Goal: Transaction & Acquisition: Purchase product/service

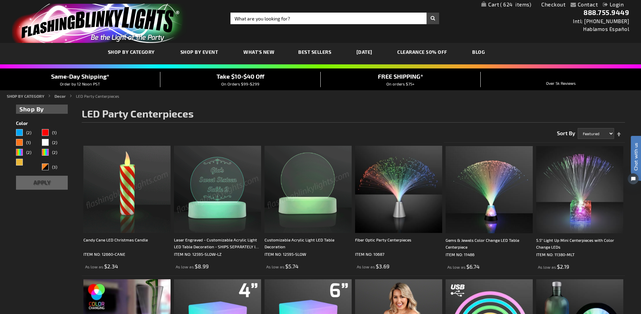
click at [511, 5] on span "624" at bounding box center [515, 4] width 31 height 6
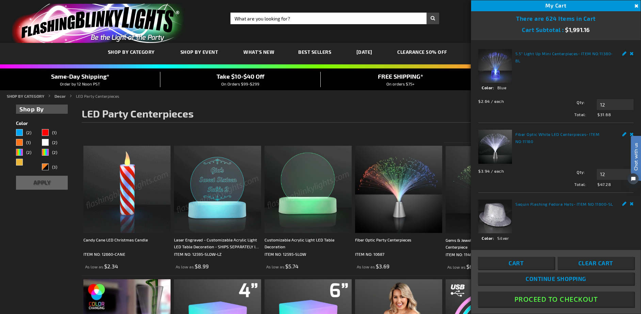
click at [525, 260] on link "Cart" at bounding box center [516, 263] width 76 height 12
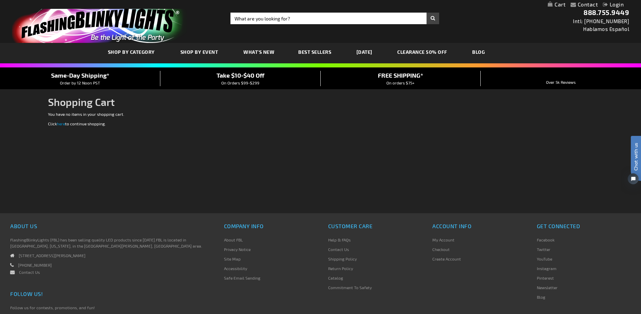
click at [295, 169] on div "Checkout as a new customer Creating an account has many benefits: See order and…" at bounding box center [320, 162] width 545 height 102
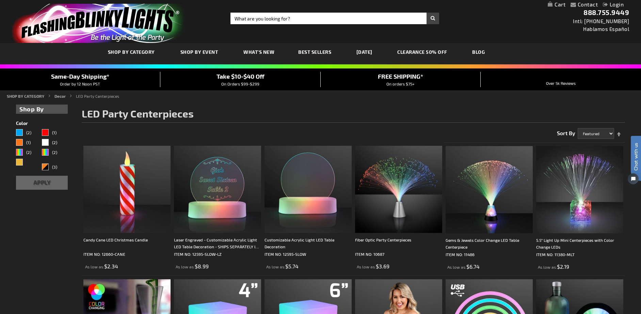
click at [555, 6] on link "My Cart" at bounding box center [557, 4] width 18 height 6
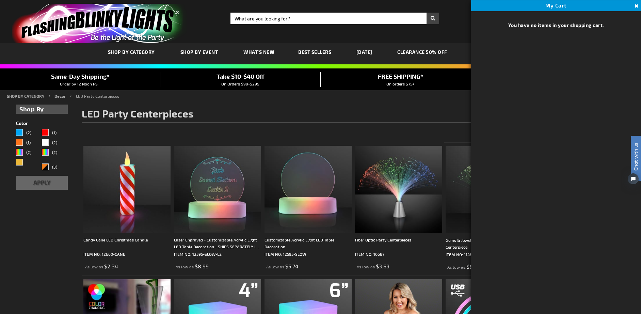
click at [455, 19] on div "Toggle Nav Search Search × Search 888.755.9449 Intl: 818-753-8303 Hablamos Espa…" at bounding box center [320, 21] width 641 height 43
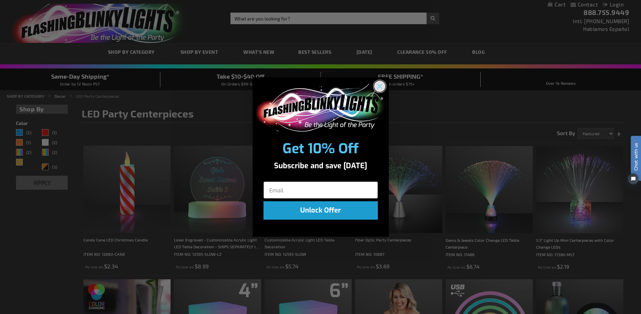
click at [382, 86] on circle "Close dialog" at bounding box center [379, 85] width 11 height 11
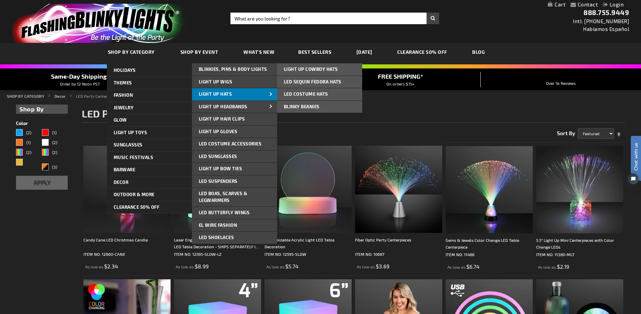
click at [222, 96] on span "Light Up Hats" at bounding box center [215, 93] width 33 height 5
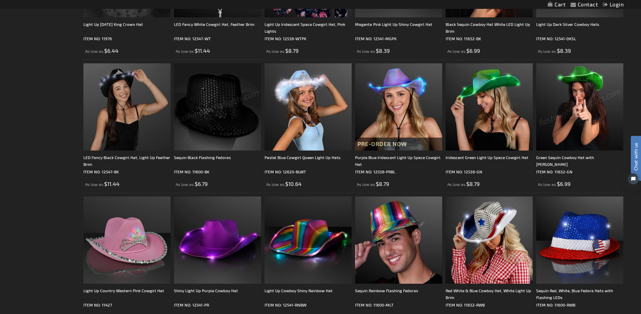
scroll to position [350, 0]
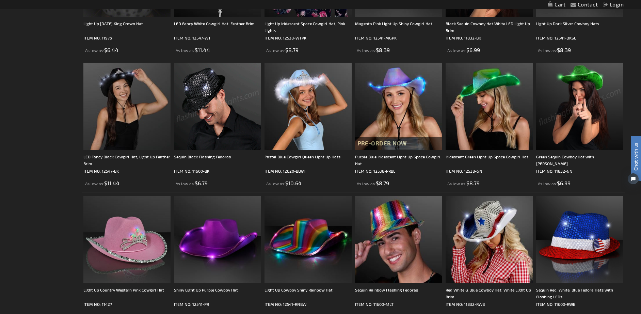
click at [222, 105] on img at bounding box center [217, 106] width 87 height 87
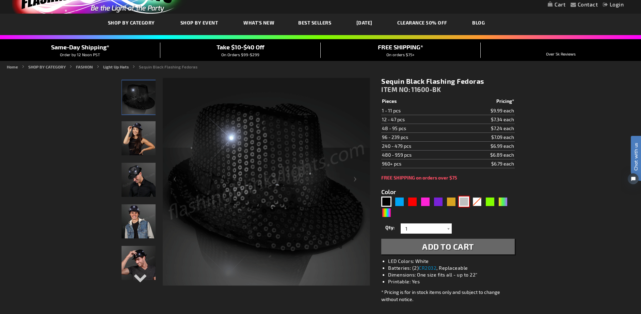
click at [465, 202] on div "Silver" at bounding box center [464, 202] width 10 height 10
type input "5644"
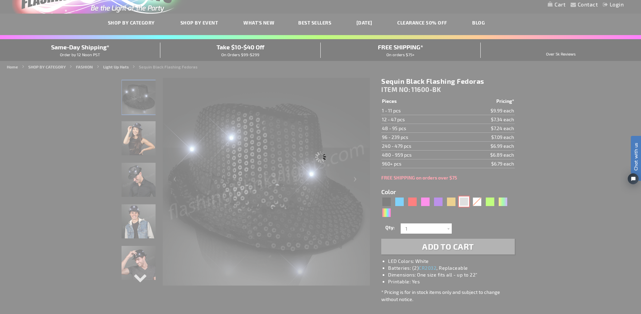
type input "11600-SL"
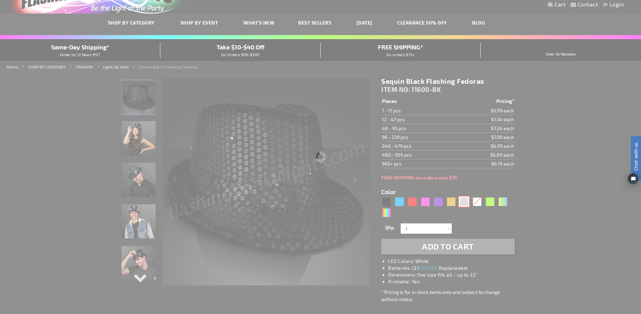
type input "Customize - Shiny Silver Fedora Hats with Flashing Lights - ITEM NO: 11600-SL"
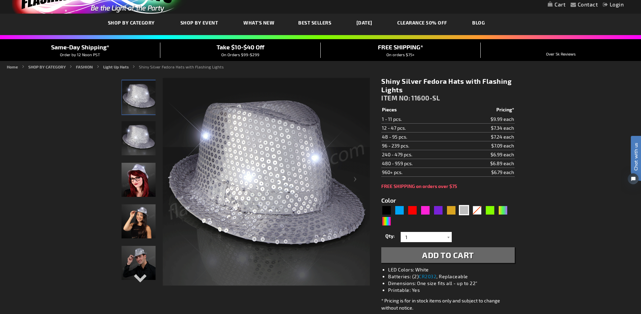
click at [469, 254] on span "Add to Cart" at bounding box center [448, 255] width 52 height 10
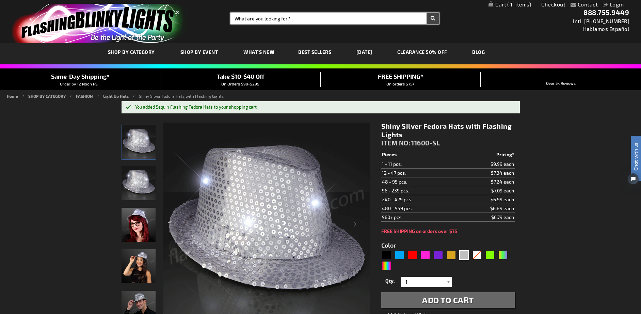
click at [253, 19] on input "Search" at bounding box center [335, 19] width 209 height 12
type input "bow ties"
click at [427, 13] on button "Search" at bounding box center [433, 19] width 13 height 12
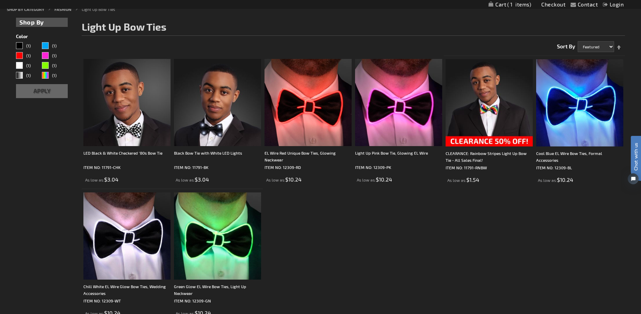
scroll to position [84, 0]
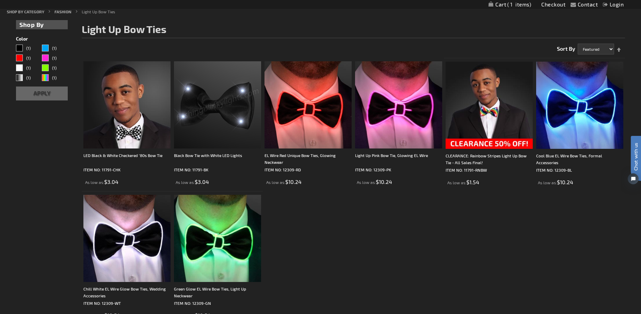
click at [226, 111] on img at bounding box center [217, 104] width 87 height 87
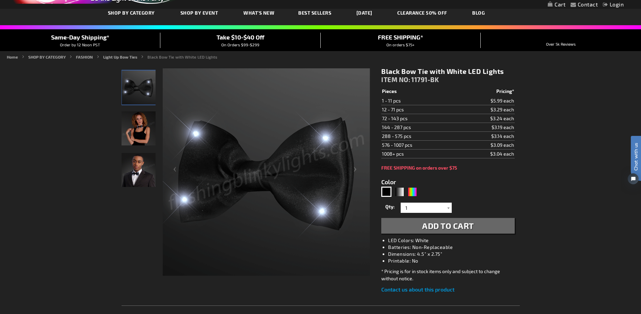
click at [459, 224] on span "Add to Cart" at bounding box center [448, 226] width 52 height 10
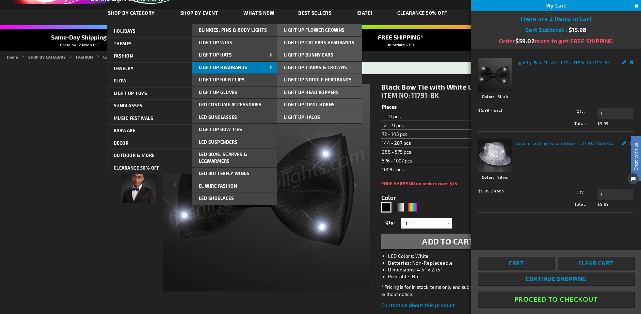
click at [214, 65] on span "Light Up Headbands" at bounding box center [223, 67] width 49 height 5
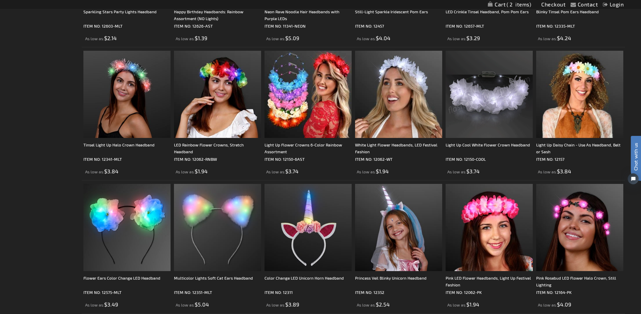
scroll to position [361, 0]
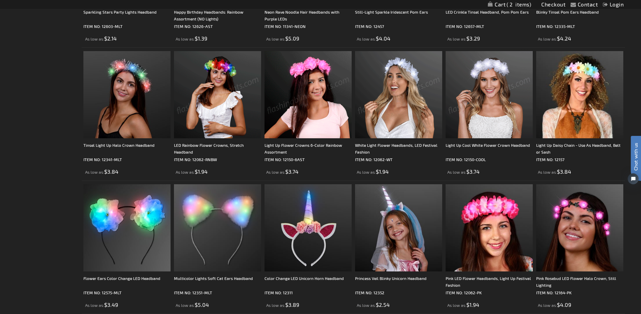
click at [403, 81] on img at bounding box center [398, 94] width 87 height 87
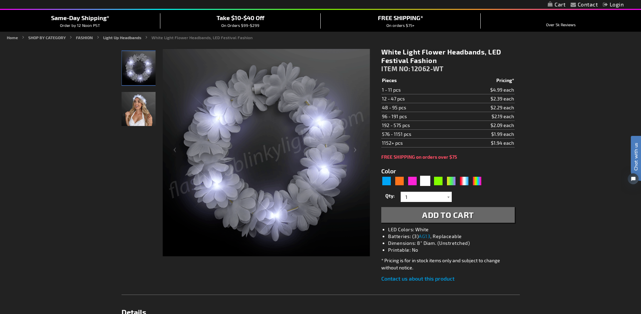
click at [448, 213] on span "Add to Cart" at bounding box center [448, 215] width 52 height 10
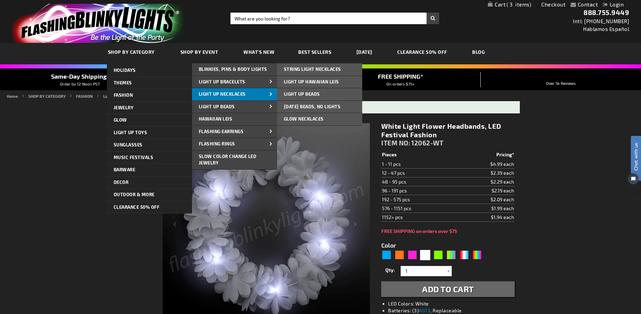
click at [216, 95] on span "Light Up Necklaces" at bounding box center [222, 93] width 47 height 5
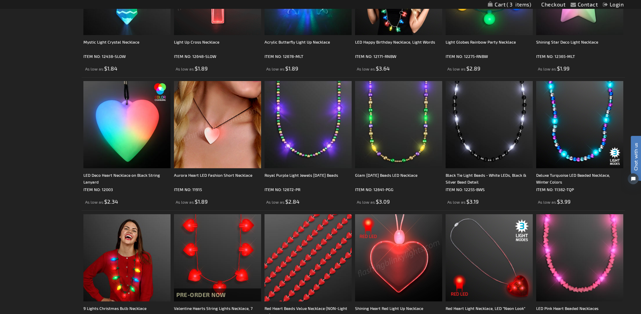
scroll to position [598, 0]
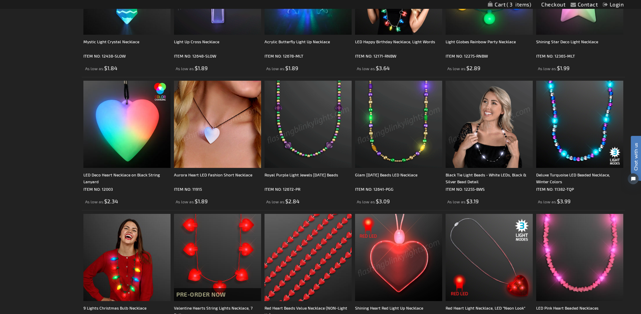
click at [477, 113] on img at bounding box center [489, 124] width 87 height 87
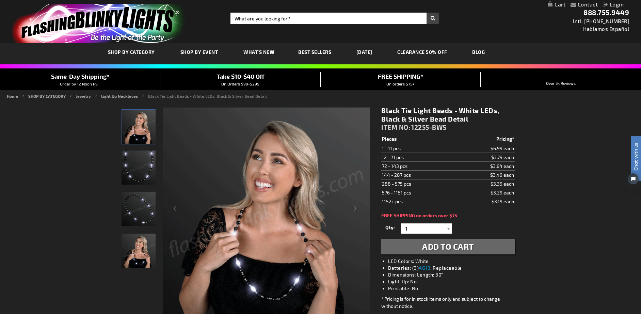
click at [471, 249] on span "Add to Cart" at bounding box center [448, 247] width 52 height 10
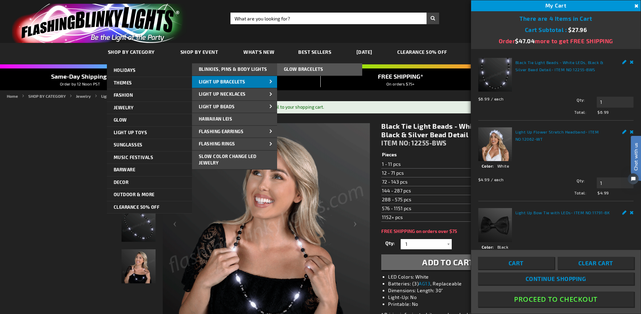
click at [227, 82] on span "Light Up Bracelets" at bounding box center [222, 81] width 47 height 5
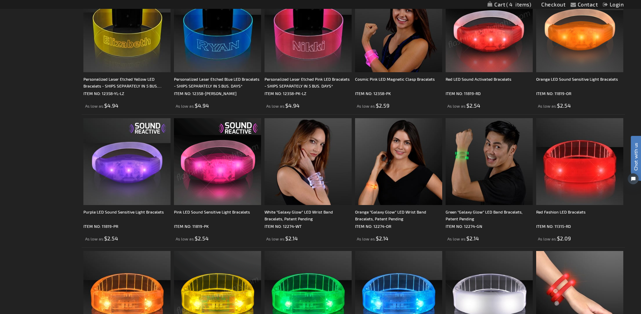
scroll to position [1094, 0]
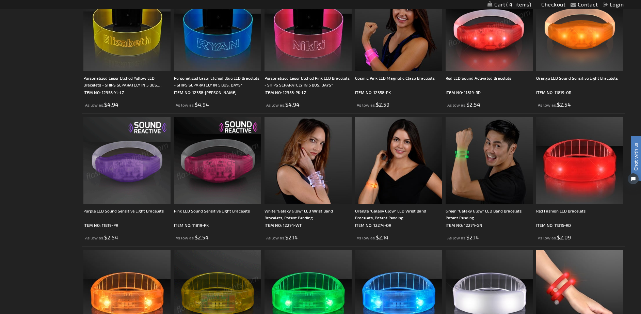
click at [120, 152] on img at bounding box center [126, 160] width 87 height 87
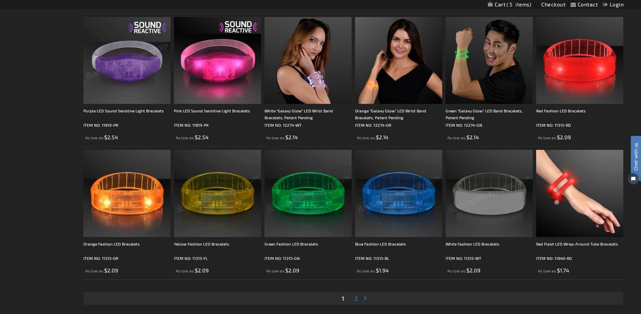
click at [470, 195] on img at bounding box center [489, 193] width 87 height 87
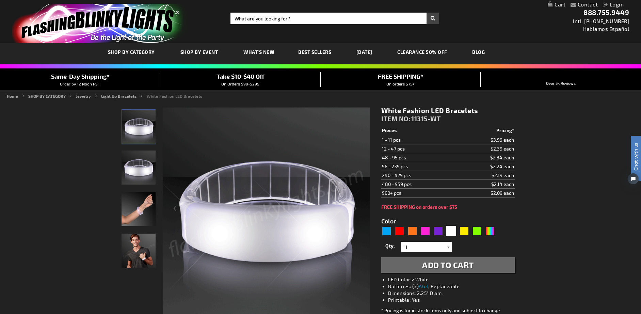
click at [457, 264] on span "Add to Cart" at bounding box center [448, 265] width 52 height 10
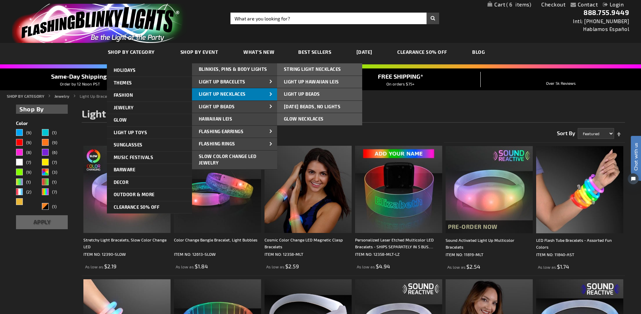
click at [235, 96] on span "Light Up Necklaces" at bounding box center [222, 93] width 47 height 5
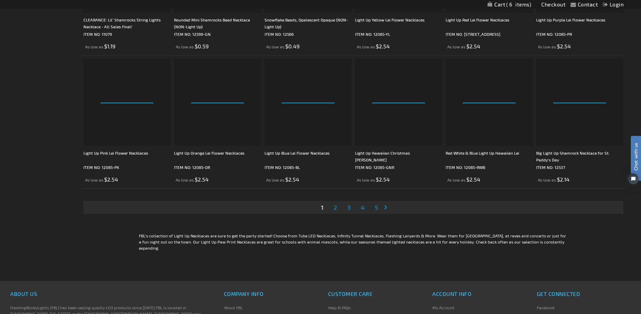
scroll to position [1288, 0]
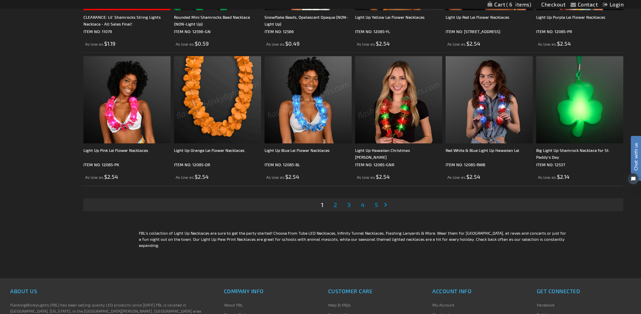
click at [337, 206] on link "Page 2" at bounding box center [335, 205] width 6 height 10
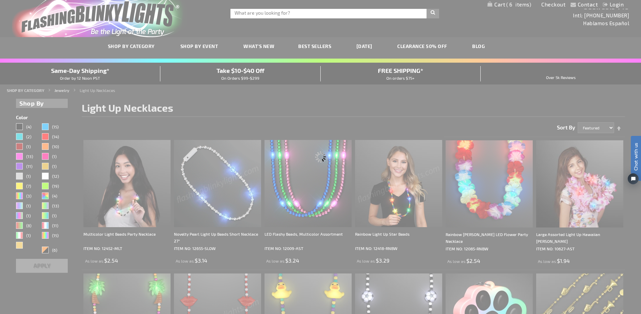
scroll to position [0, 0]
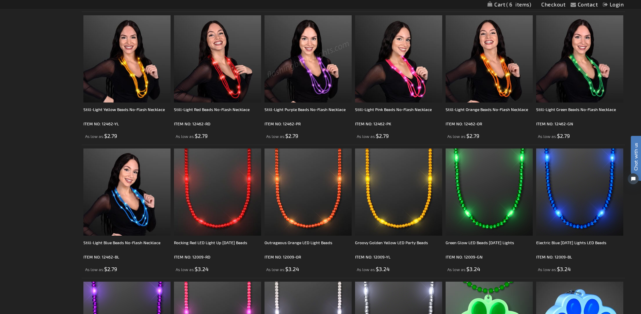
scroll to position [576, 0]
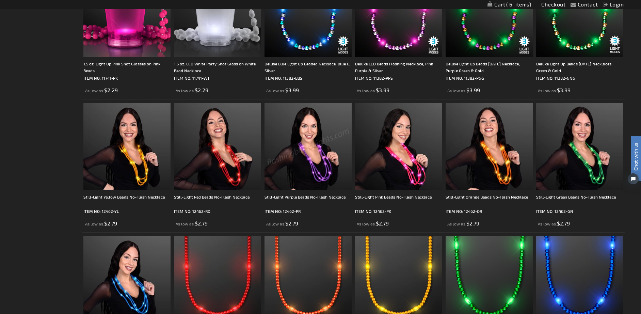
click at [319, 177] on img at bounding box center [308, 146] width 87 height 87
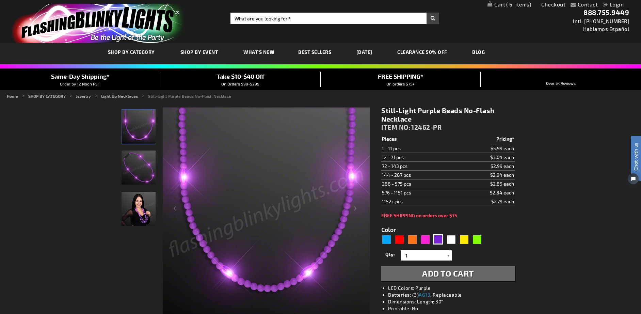
click at [455, 274] on span "Add to Cart" at bounding box center [448, 273] width 52 height 10
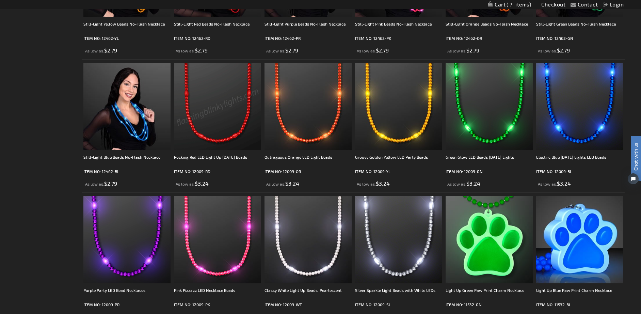
scroll to position [747, 0]
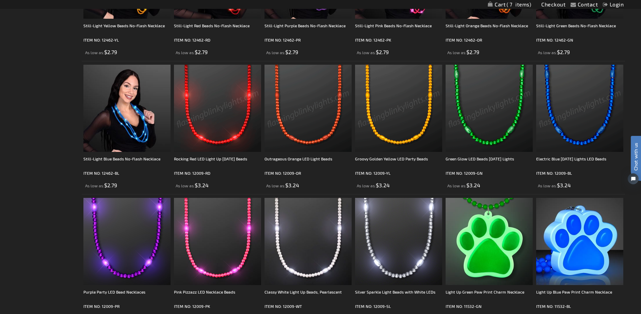
click at [568, 110] on img at bounding box center [580, 108] width 87 height 87
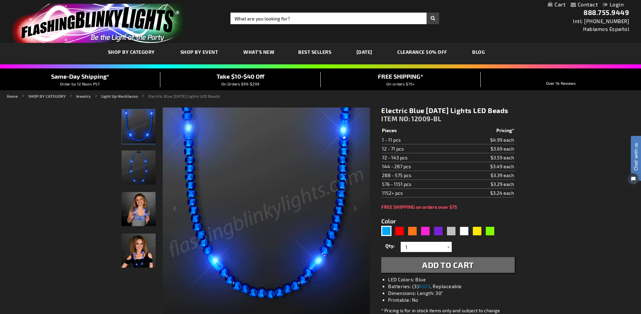
click at [440, 270] on span "Add to Cart" at bounding box center [448, 265] width 52 height 10
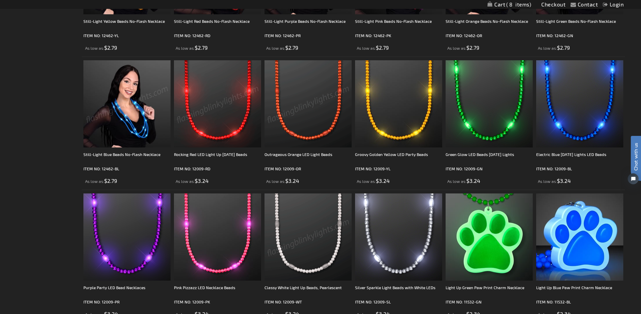
scroll to position [777, 0]
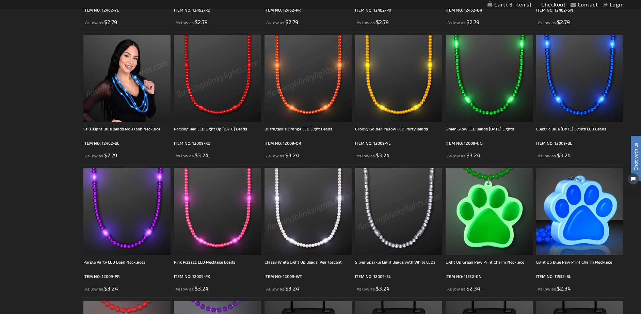
click at [400, 196] on img at bounding box center [398, 211] width 87 height 87
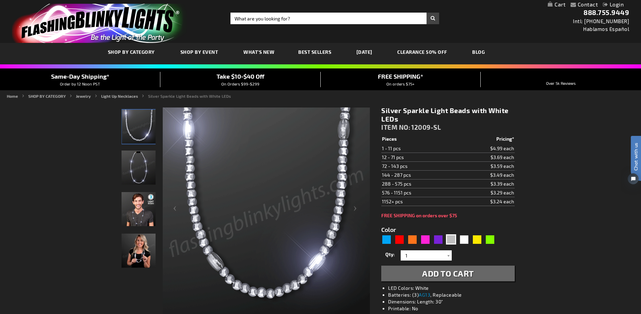
click at [462, 272] on span "Add to Cart" at bounding box center [448, 273] width 52 height 10
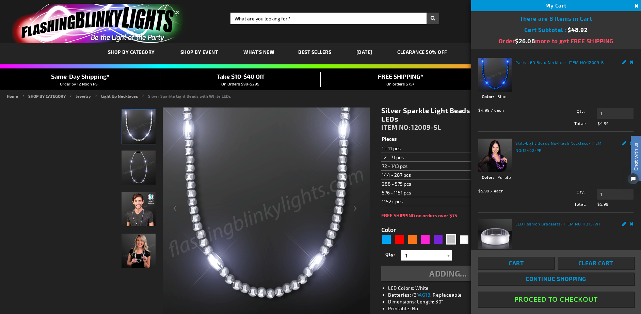
click at [521, 262] on span "Cart" at bounding box center [516, 263] width 15 height 7
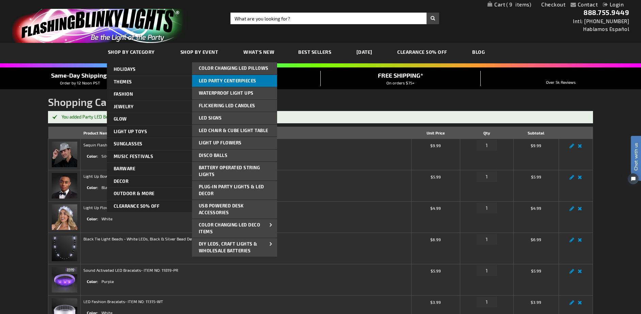
click at [236, 78] on span "LED Party Centerpieces" at bounding box center [228, 80] width 58 height 5
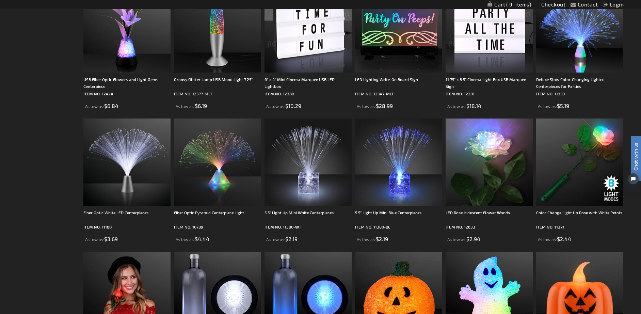
scroll to position [573, 0]
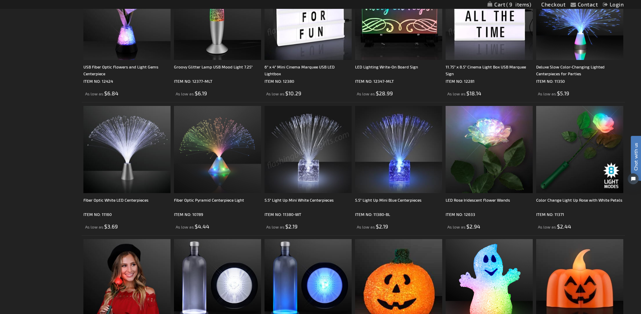
click at [304, 148] on img at bounding box center [308, 149] width 87 height 87
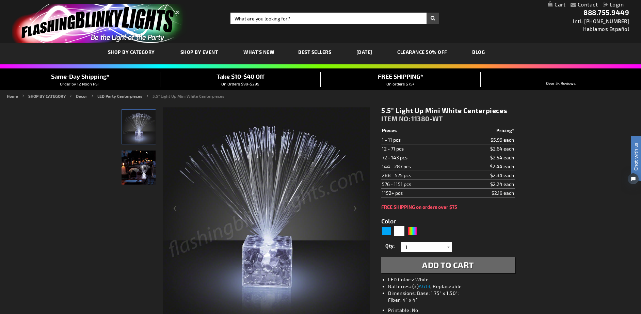
click at [461, 263] on span "Add to Cart" at bounding box center [448, 265] width 52 height 10
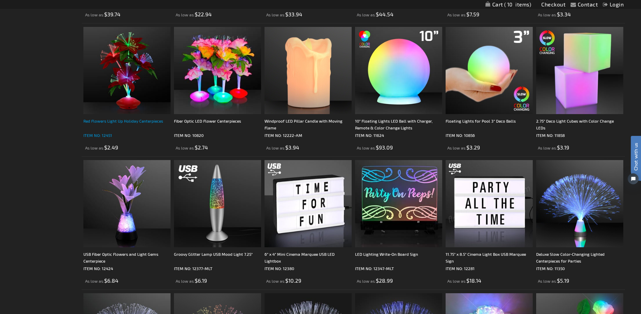
scroll to position [385, 0]
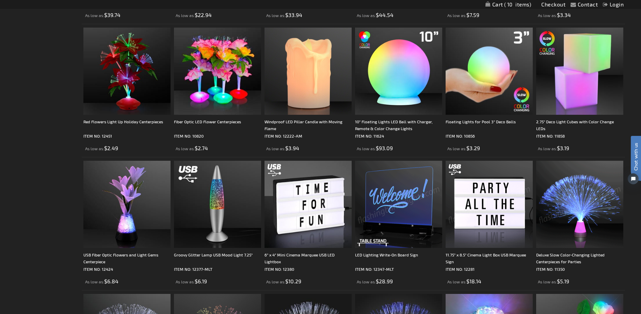
click at [585, 200] on img at bounding box center [580, 204] width 87 height 87
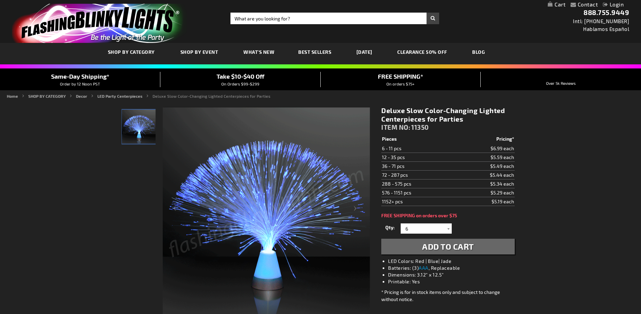
click at [451, 247] on span "Add to Cart" at bounding box center [448, 247] width 52 height 10
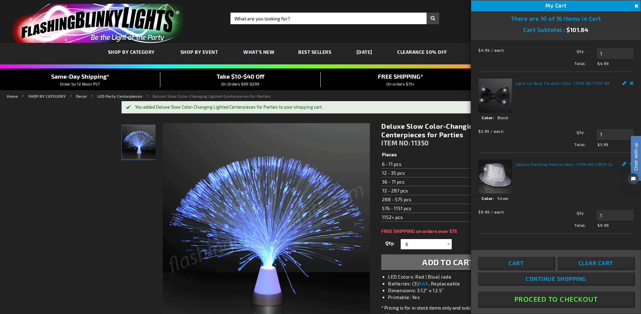
scroll to position [606, 0]
click at [447, 261] on span "Add to Cart" at bounding box center [448, 262] width 52 height 10
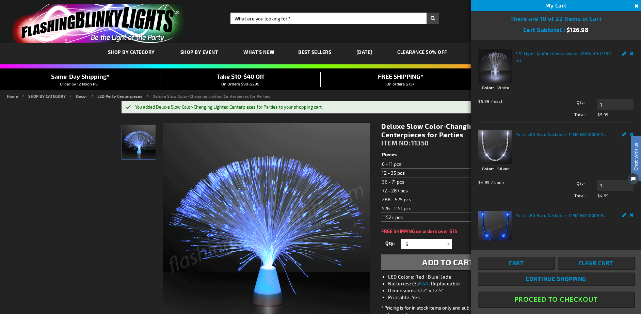
click at [91, 23] on img "store logo" at bounding box center [99, 23] width 175 height 39
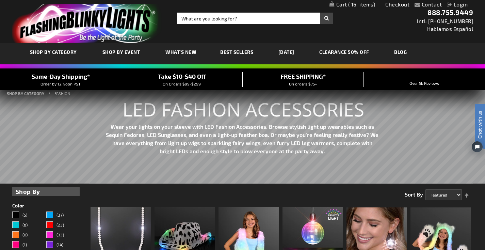
click at [350, 5] on span "16" at bounding box center [361, 4] width 27 height 6
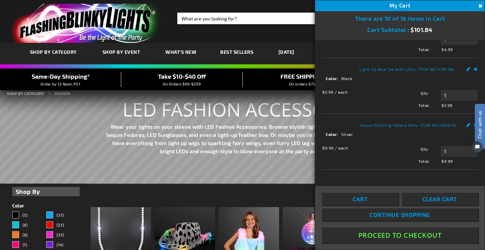
scroll to position [670, 0]
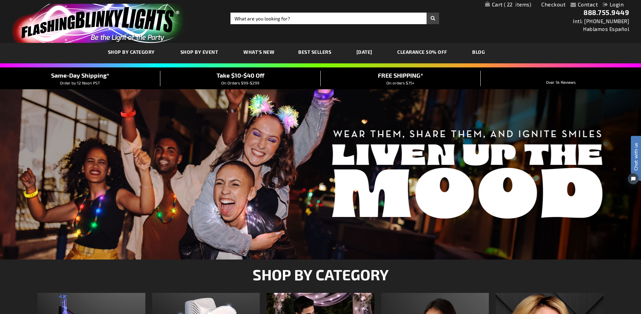
click at [514, 5] on span "22" at bounding box center [518, 4] width 28 height 6
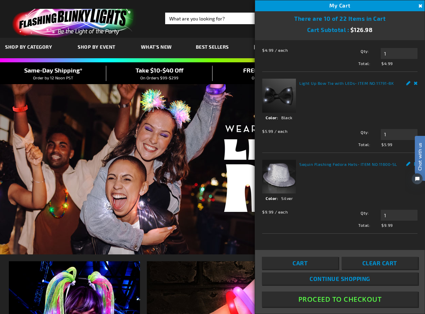
scroll to position [606, 0]
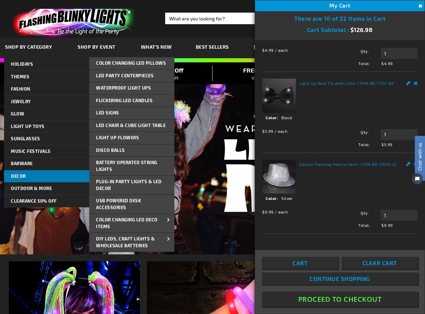
click at [38, 178] on link "Decor" at bounding box center [46, 176] width 85 height 12
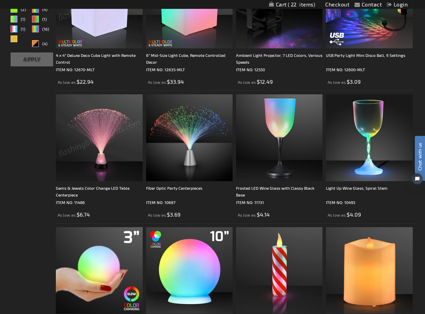
click at [103, 142] on img at bounding box center [99, 137] width 87 height 87
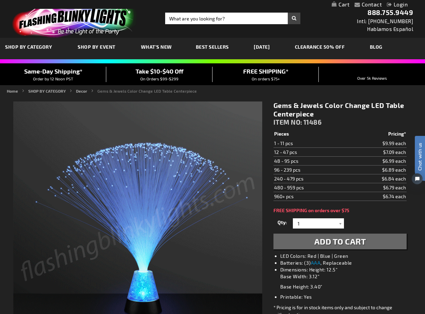
click at [342, 240] on span "Add to Cart" at bounding box center [340, 241] width 52 height 10
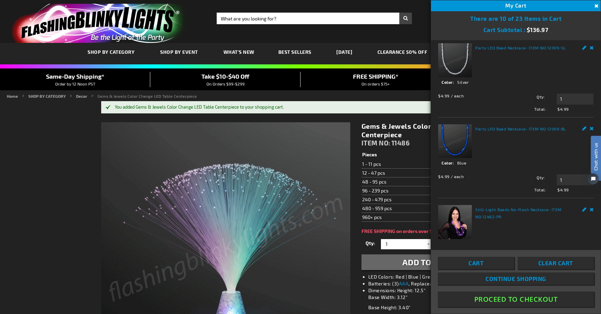
scroll to position [86, 0]
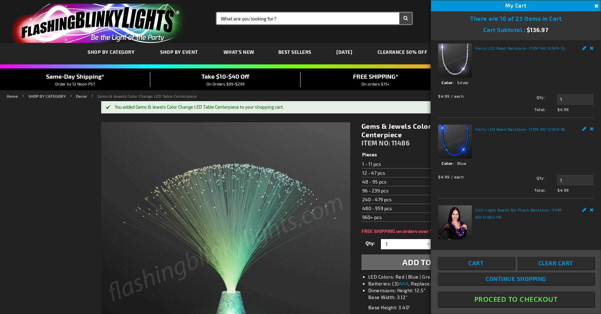
click at [285, 18] on input "Search" at bounding box center [314, 19] width 195 height 12
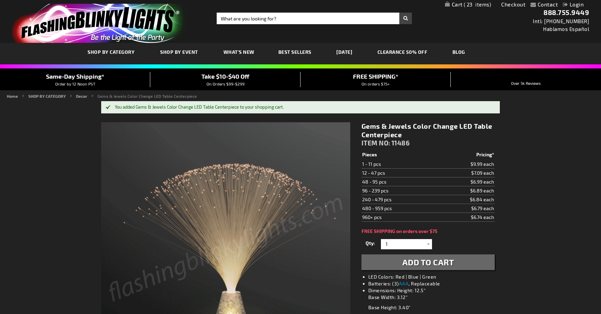
click at [361, 254] on button "Add to Cart" at bounding box center [427, 262] width 133 height 16
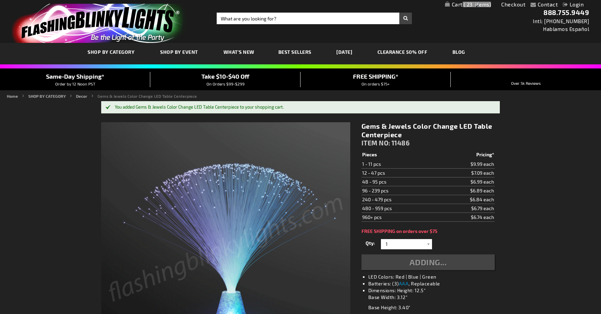
click at [361, 254] on button "Adding..." at bounding box center [427, 262] width 133 height 16
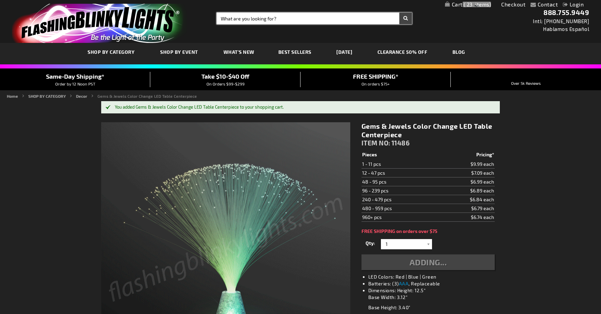
click at [285, 18] on input "Search" at bounding box center [314, 19] width 195 height 12
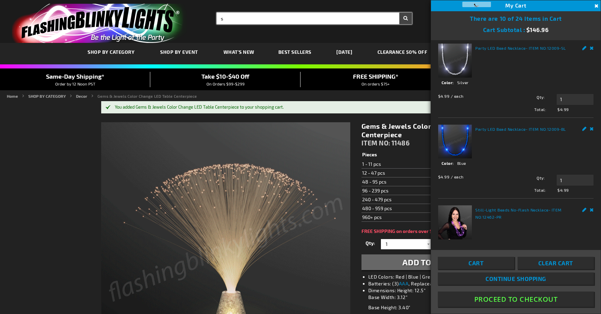
scroll to position [0, 0]
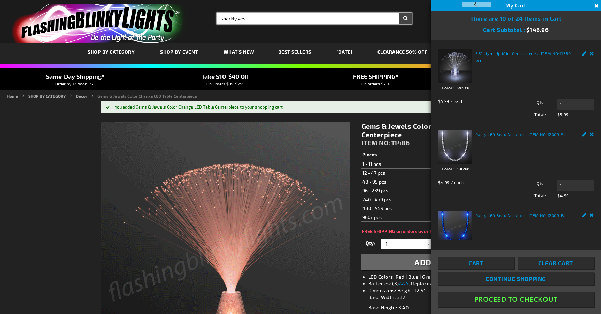
click at [399, 13] on button "Search" at bounding box center [405, 19] width 13 height 12
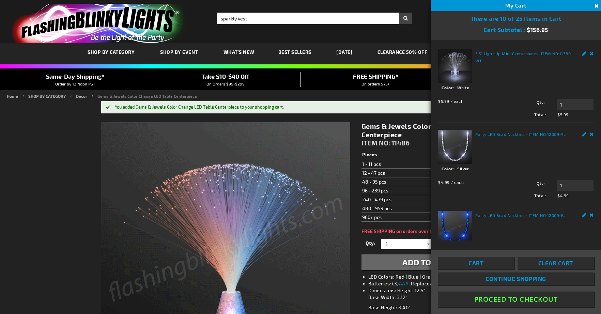
click at [406, 20] on button "Search" at bounding box center [405, 19] width 13 height 12
type input "sparkly vest"
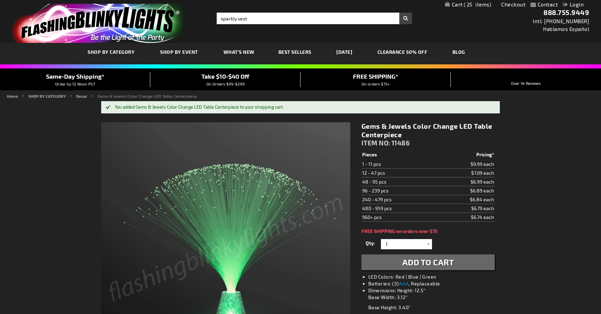
click at [406, 17] on button "Search" at bounding box center [405, 19] width 13 height 12
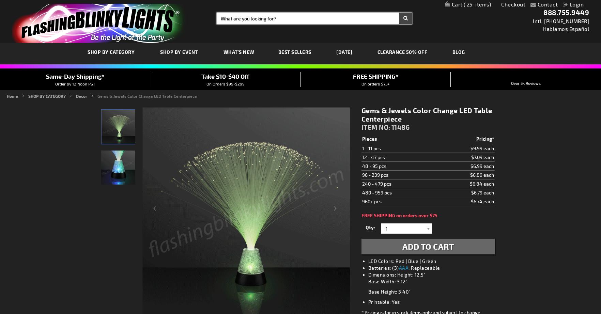
click at [286, 18] on input "Search" at bounding box center [314, 19] width 195 height 12
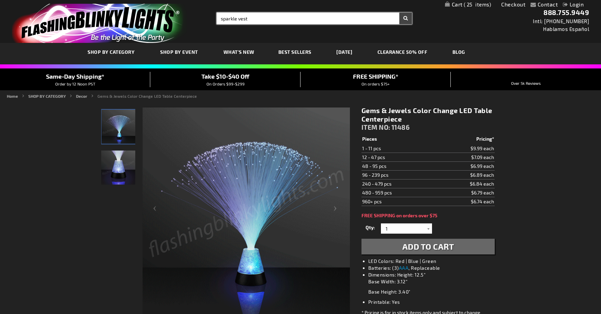
type input "sparkle vest"
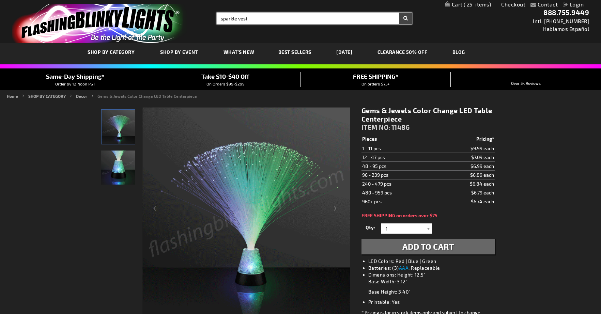
click at [399, 13] on button "Search" at bounding box center [405, 19] width 13 height 12
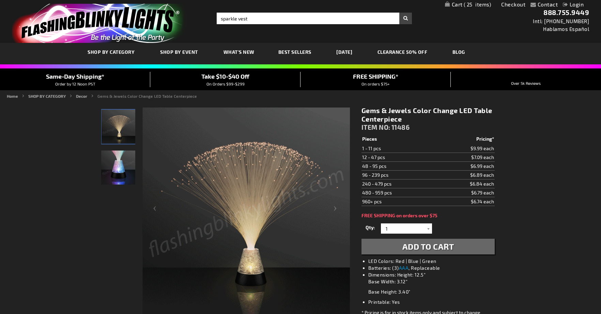
click at [405, 18] on button "Search" at bounding box center [405, 19] width 13 height 12
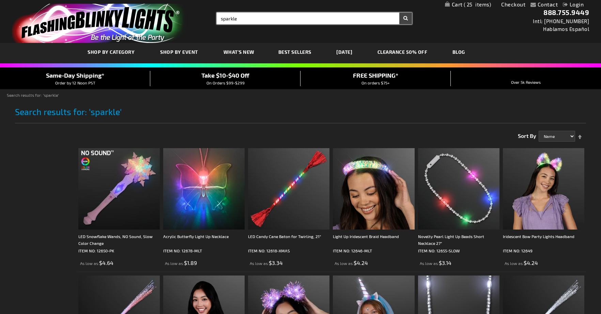
click at [244, 19] on input "sparkle" at bounding box center [314, 19] width 195 height 12
type input "sparkle vest"
click at [399, 13] on button "Search" at bounding box center [405, 19] width 13 height 12
click at [267, 18] on input "sparkle vest" at bounding box center [314, 19] width 195 height 12
type input "sparkle"
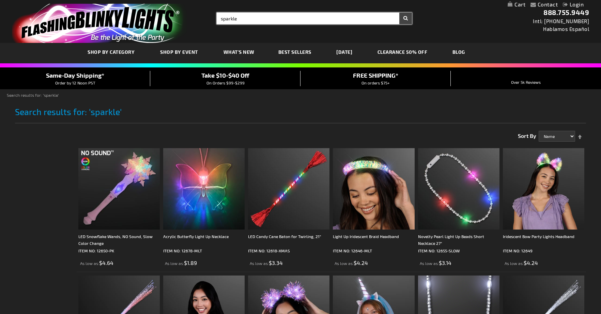
drag, startPoint x: 244, startPoint y: 19, endPoint x: 215, endPoint y: 18, distance: 29.0
click at [215, 18] on div "Search Search sparkle × Search" at bounding box center [312, 19] width 200 height 12
type input "vest"
click at [399, 13] on button "Search" at bounding box center [405, 19] width 13 height 12
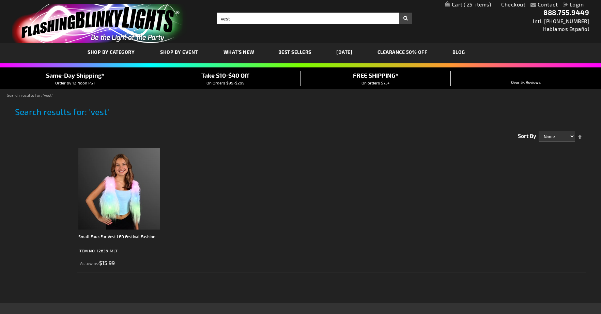
click at [429, 187] on ol "Small Faux Fur Vest LED Festival Fashion ITEM NO: 12636-MLT As low as $15.99" at bounding box center [331, 209] width 509 height 128
